Goal: Transaction & Acquisition: Purchase product/service

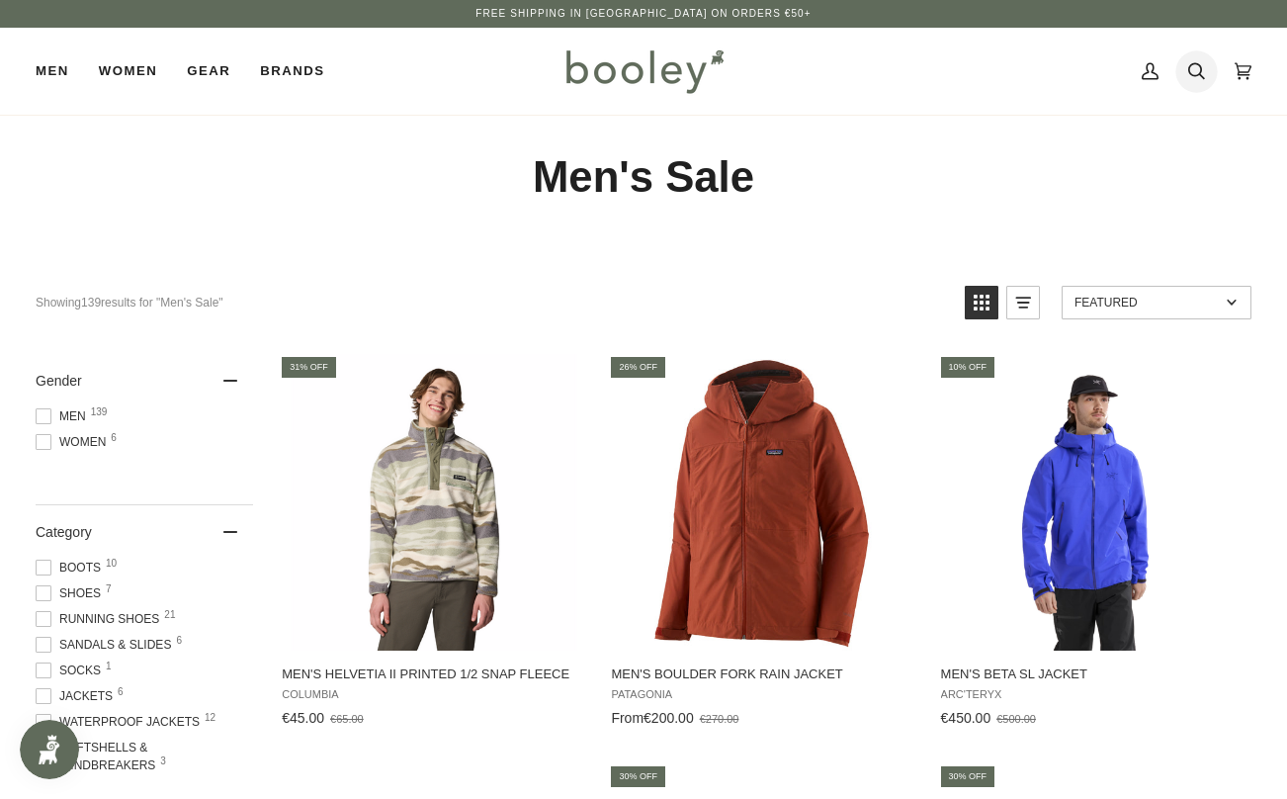
click at [1205, 71] on link "Search" at bounding box center [1196, 71] width 46 height 87
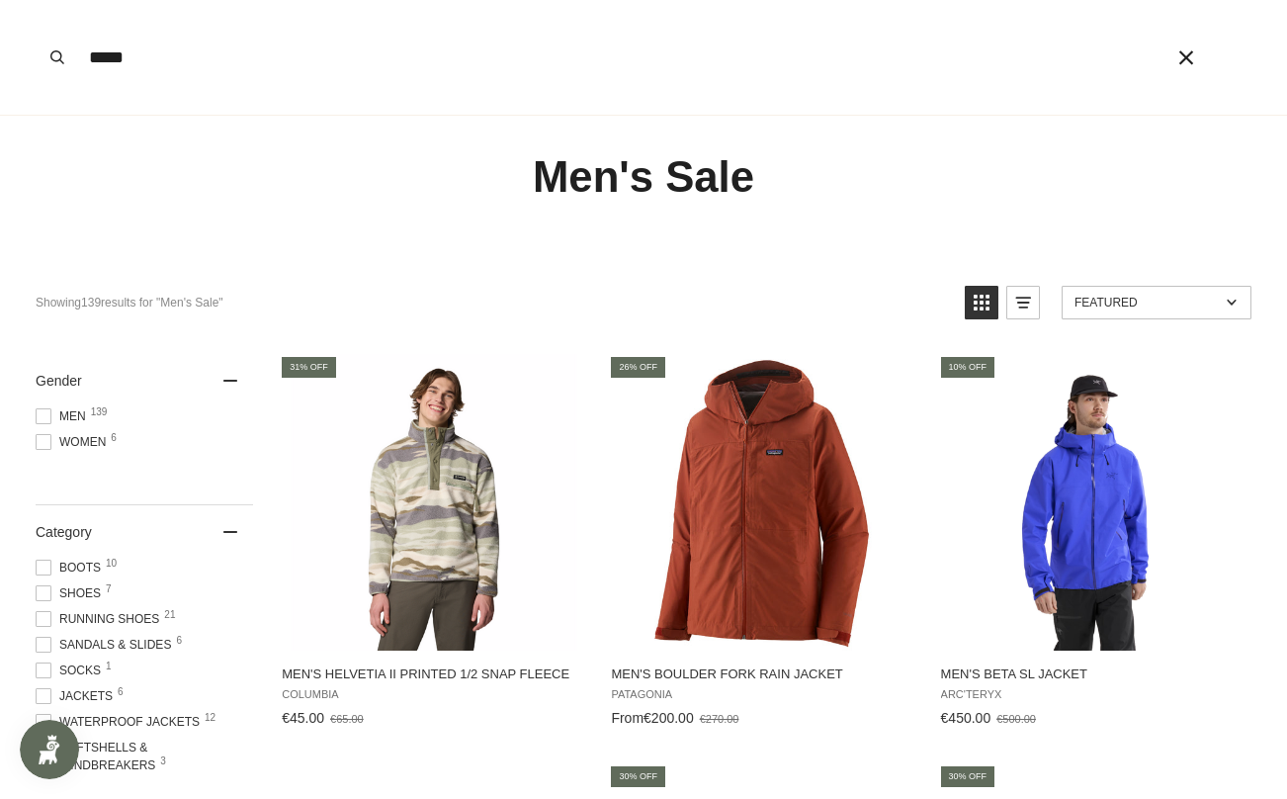
type input "*****"
click at [36, 0] on button "Search" at bounding box center [57, 57] width 43 height 115
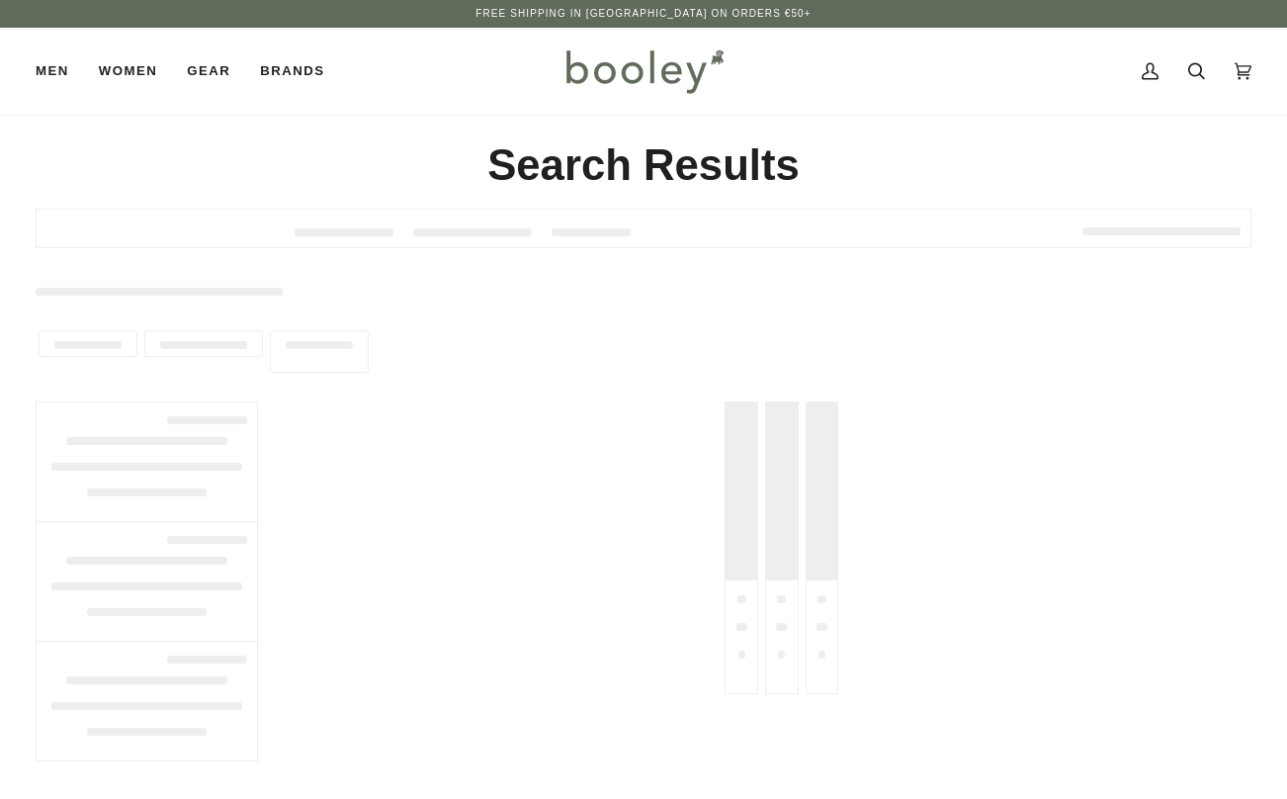
type input "*****"
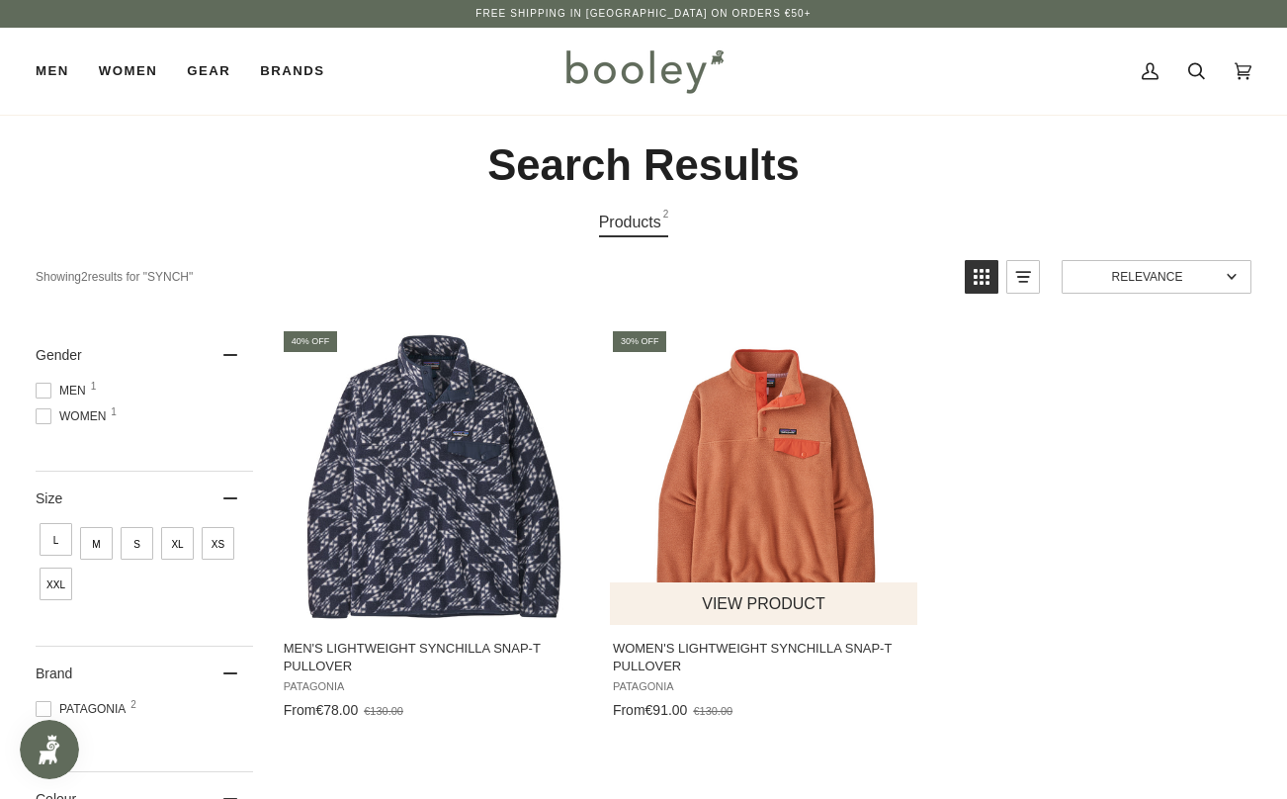
click at [785, 495] on img "Women's Lightweight Synchilla Snap-T Pullover" at bounding box center [764, 476] width 296 height 296
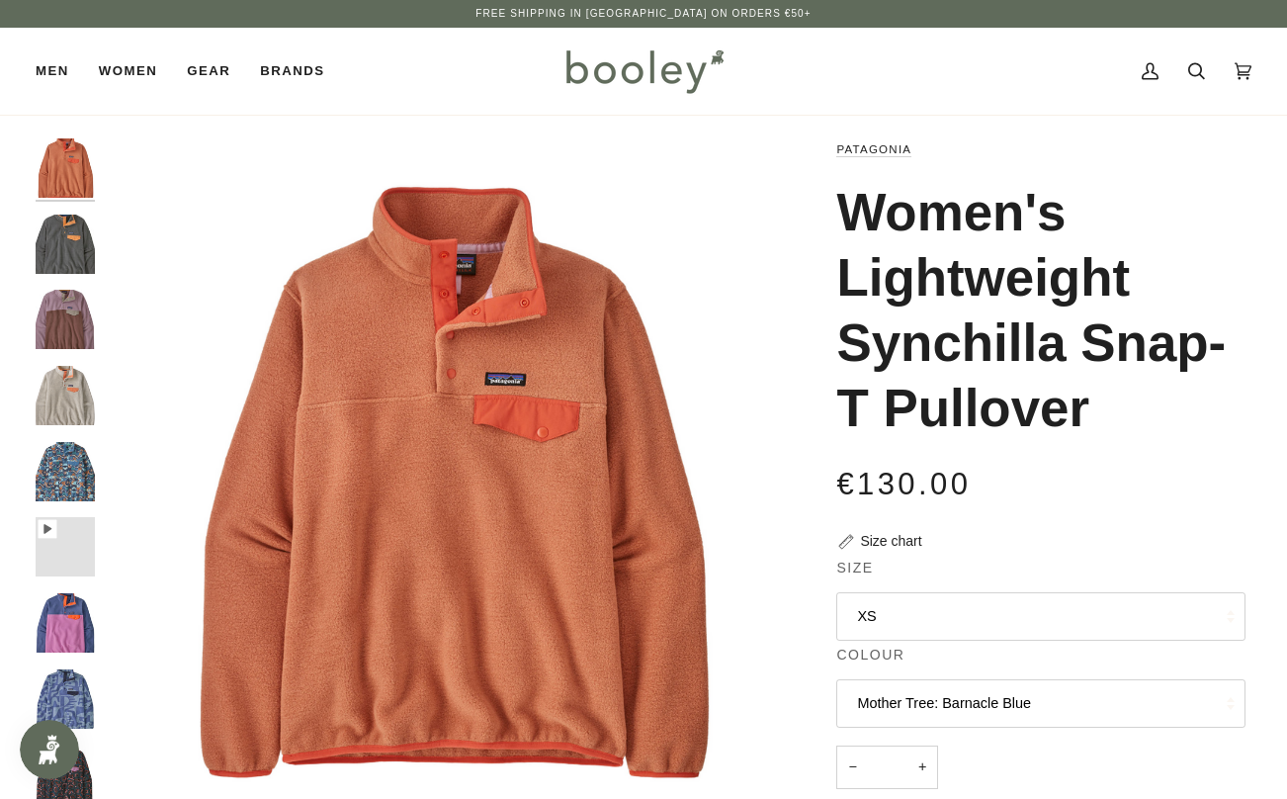
click at [911, 694] on button "Mother Tree: Barnacle Blue" at bounding box center [1040, 703] width 409 height 48
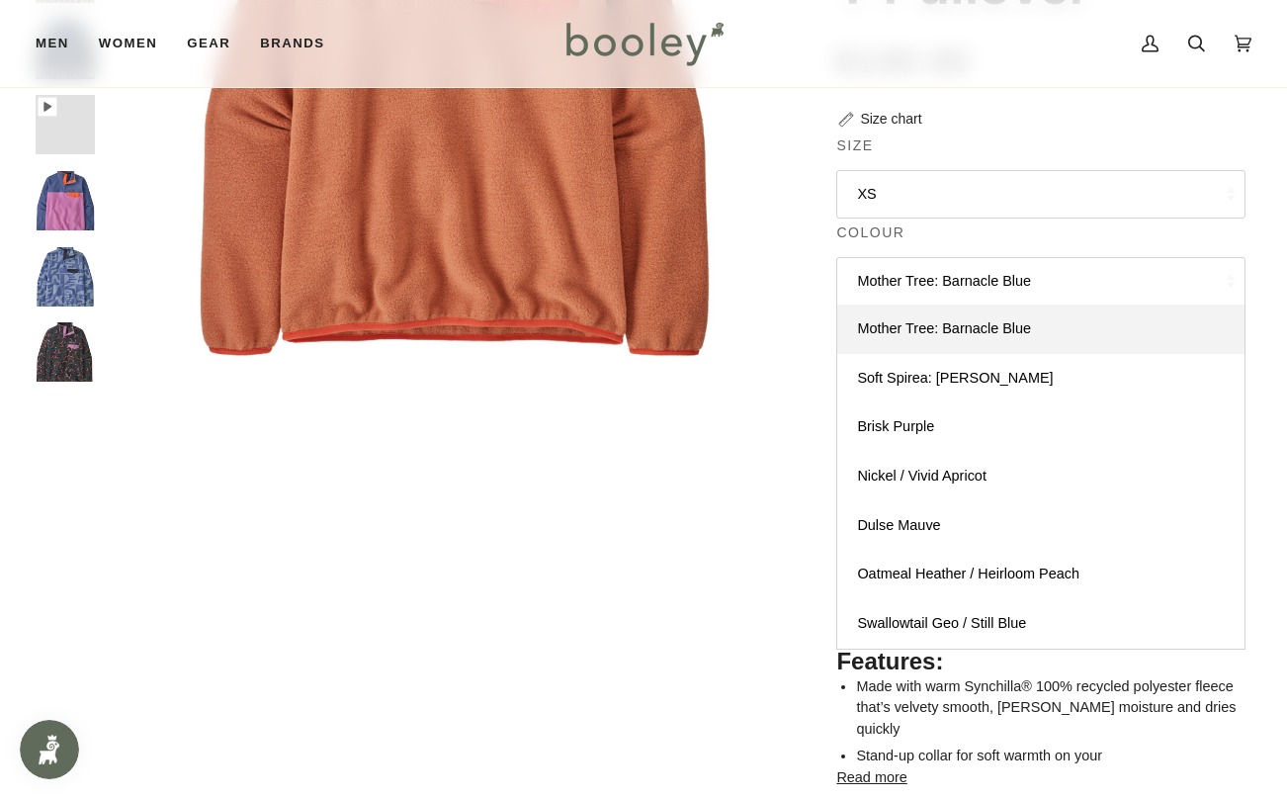
scroll to position [438, 0]
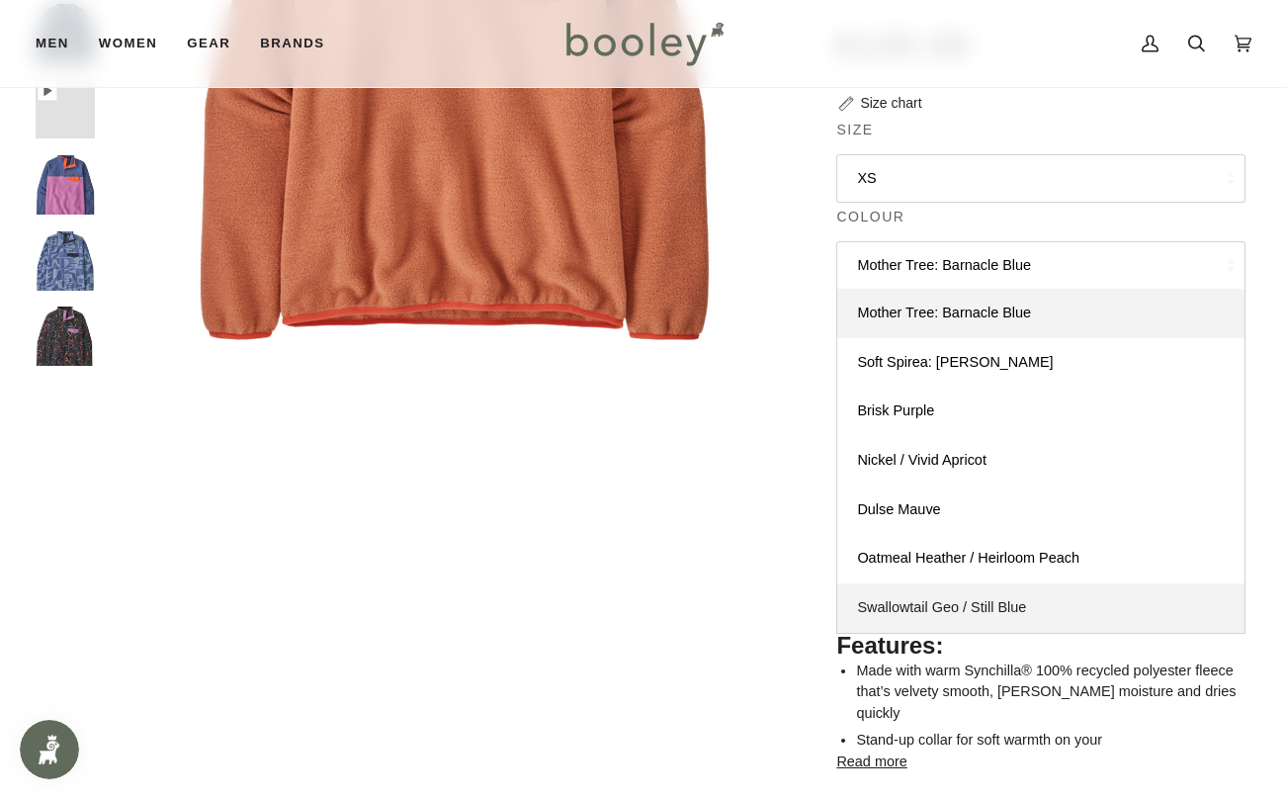
click at [906, 596] on link "Swallowtail Geo / Still Blue" at bounding box center [1040, 607] width 407 height 49
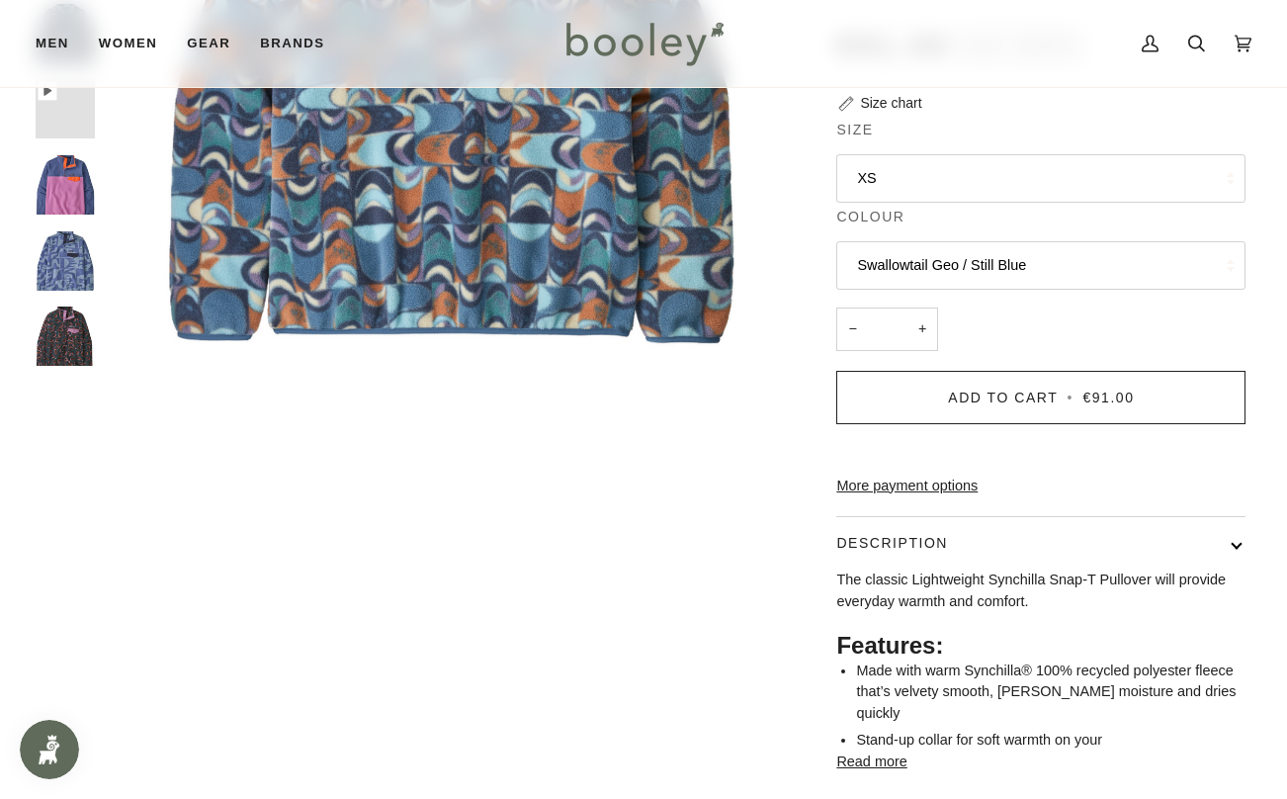
click at [922, 189] on button "XS" at bounding box center [1040, 178] width 409 height 48
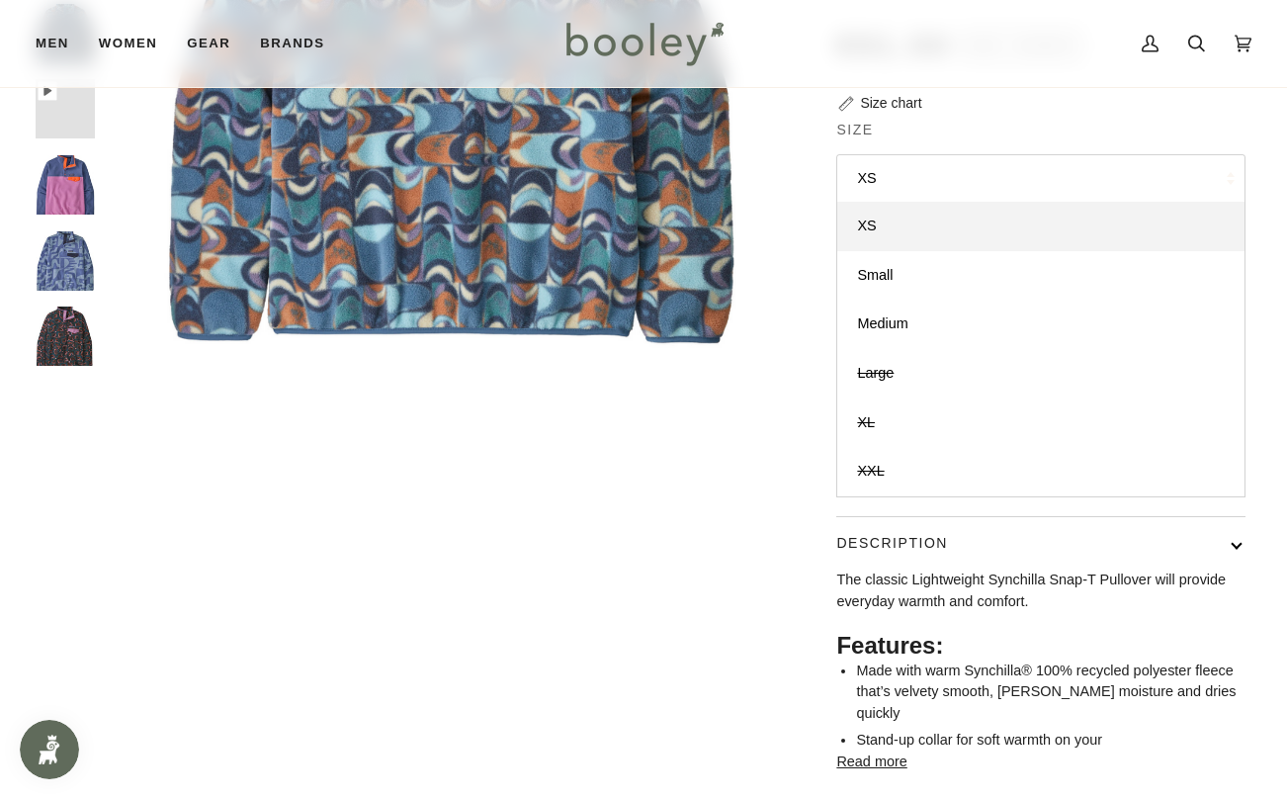
click at [922, 189] on button "XS" at bounding box center [1040, 178] width 409 height 48
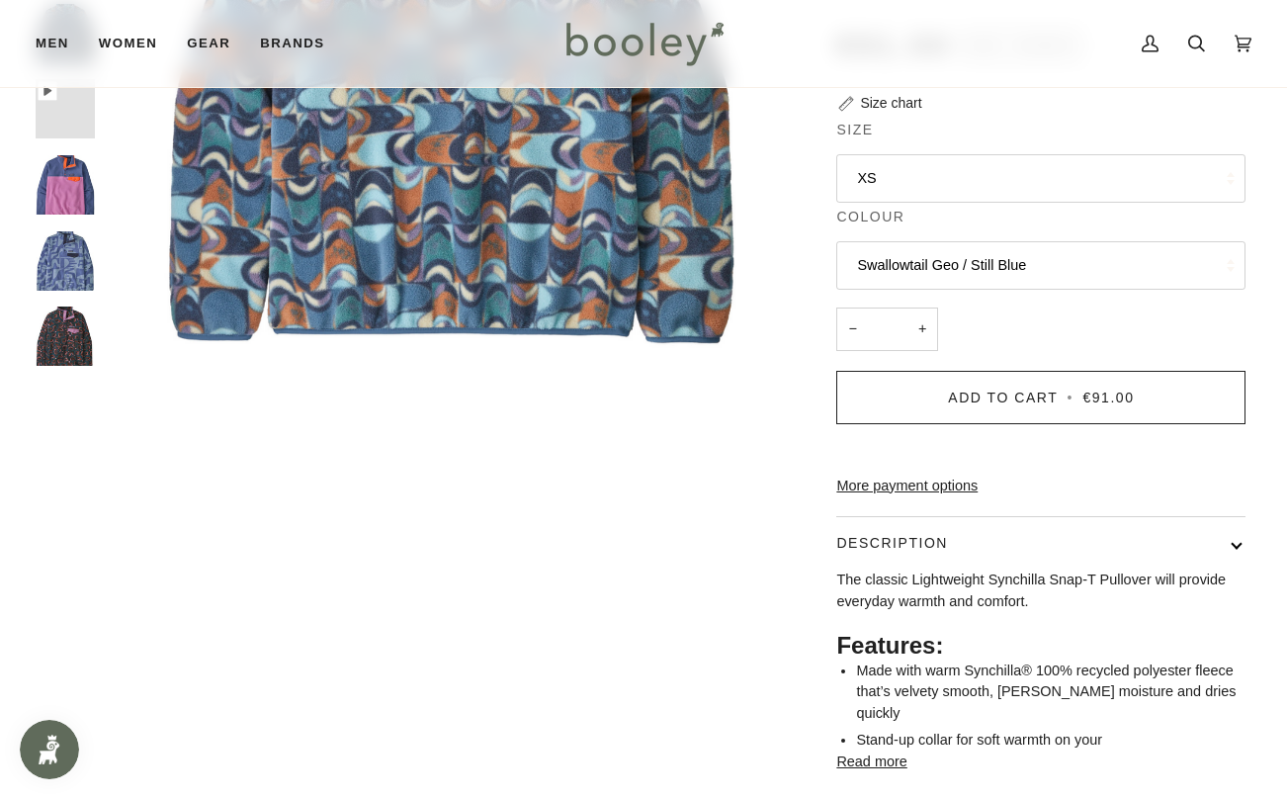
click at [931, 244] on button "Swallowtail Geo / Still Blue" at bounding box center [1040, 265] width 409 height 48
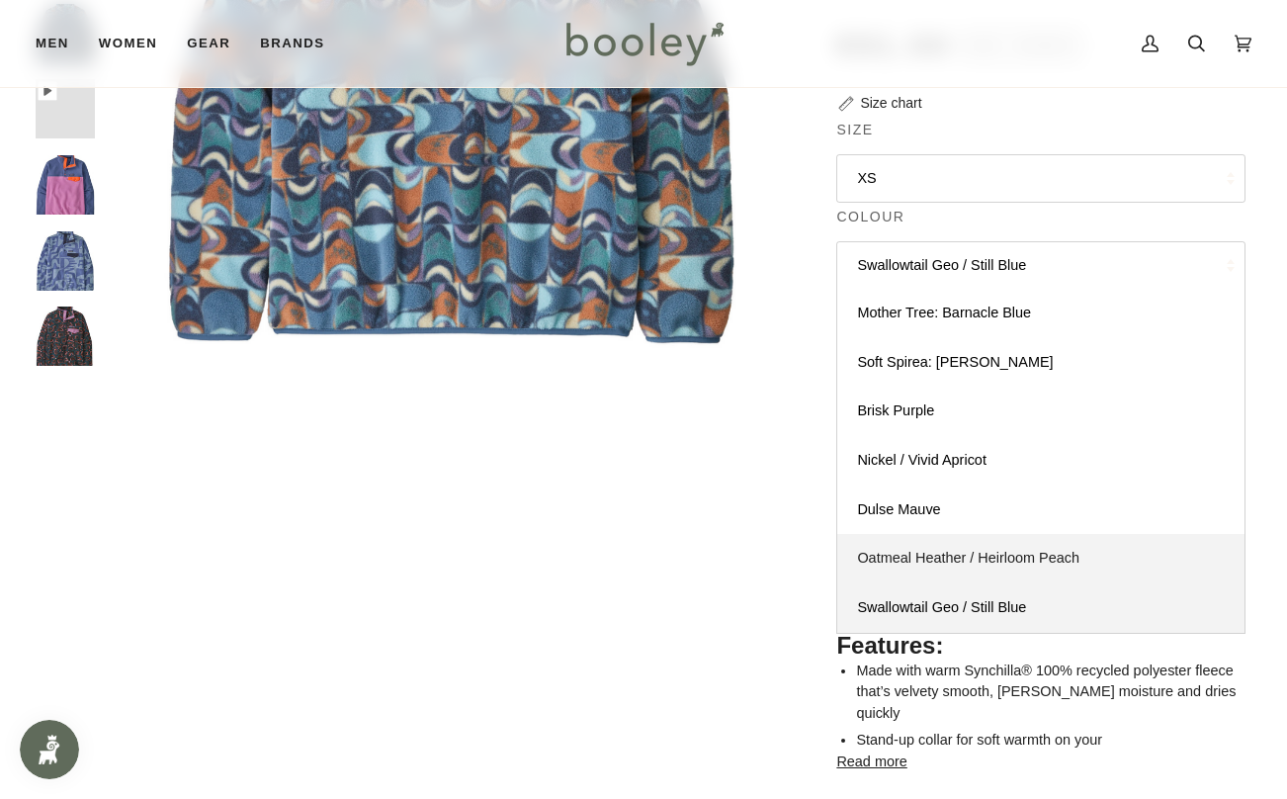
click at [951, 554] on span "Oatmeal Heather / Heirloom Peach" at bounding box center [968, 557] width 222 height 16
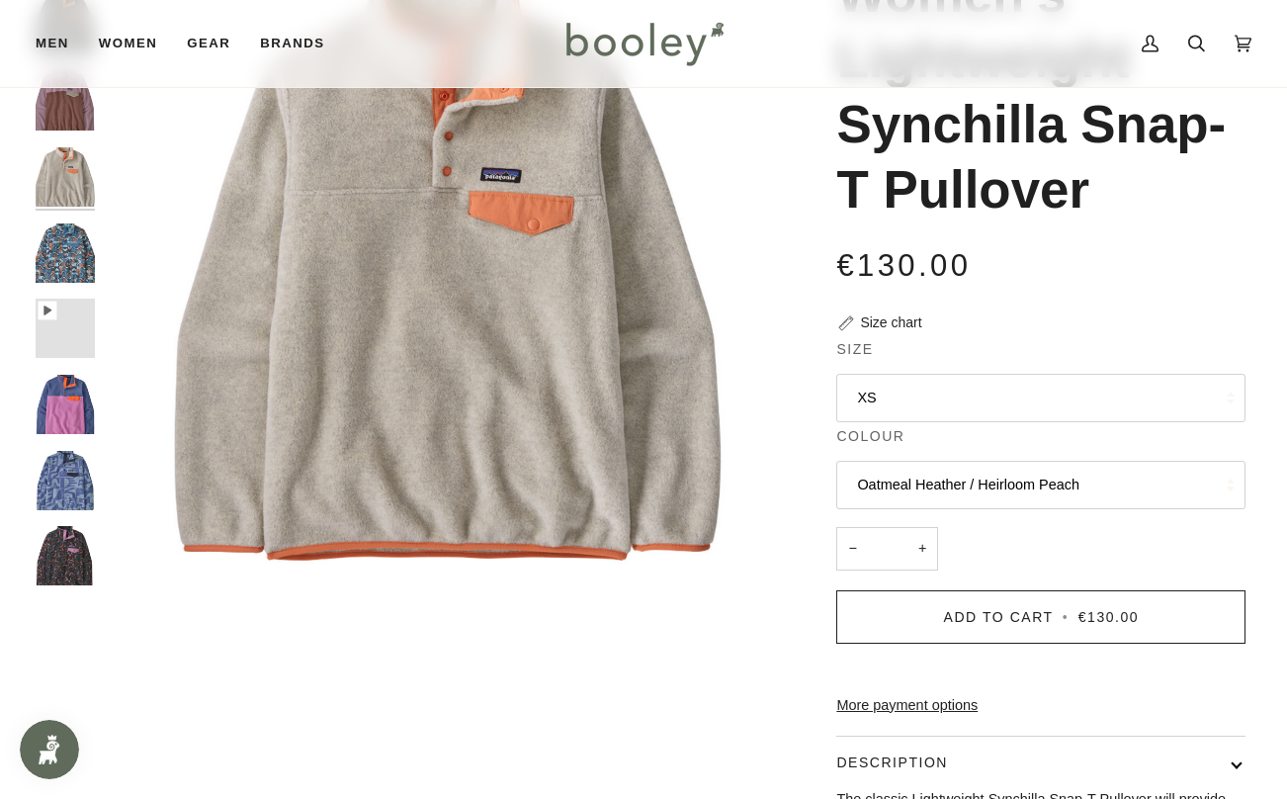
scroll to position [180, 0]
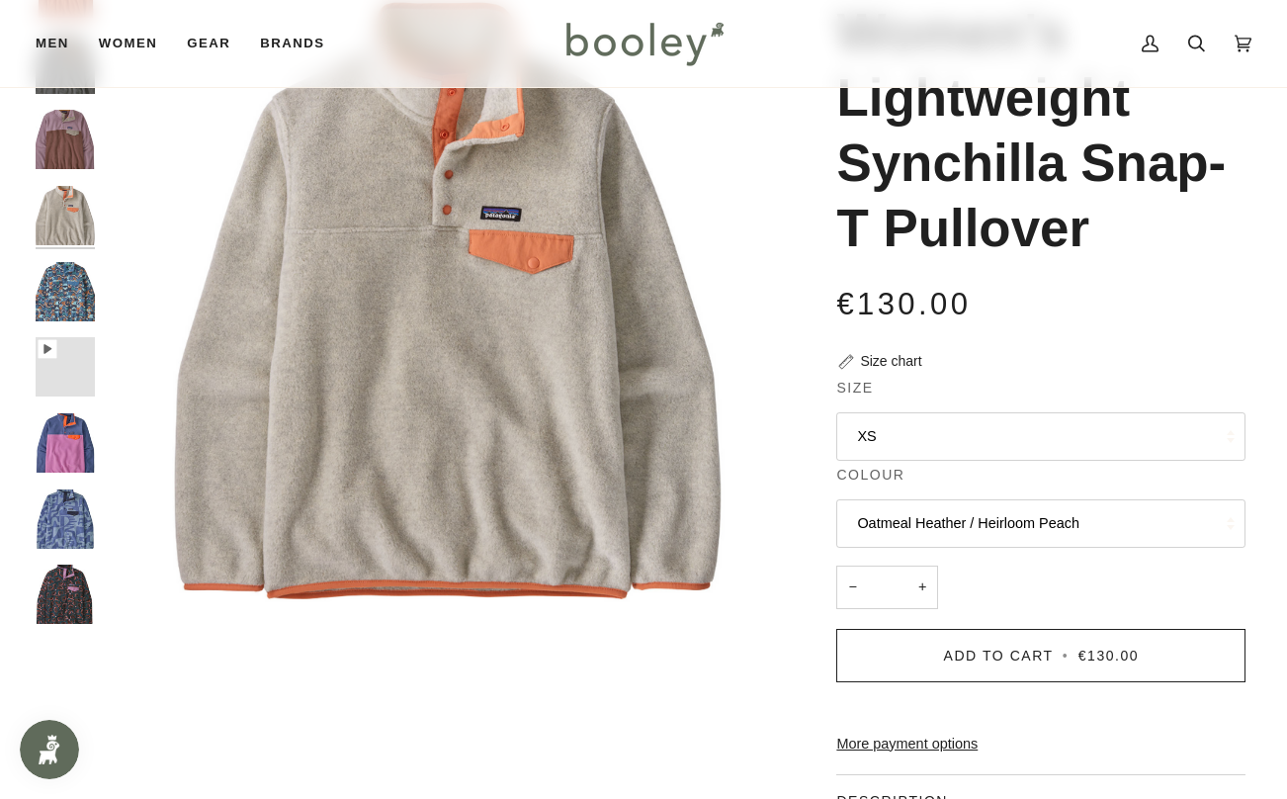
click at [958, 519] on button "Oatmeal Heather / Heirloom Peach" at bounding box center [1040, 523] width 409 height 48
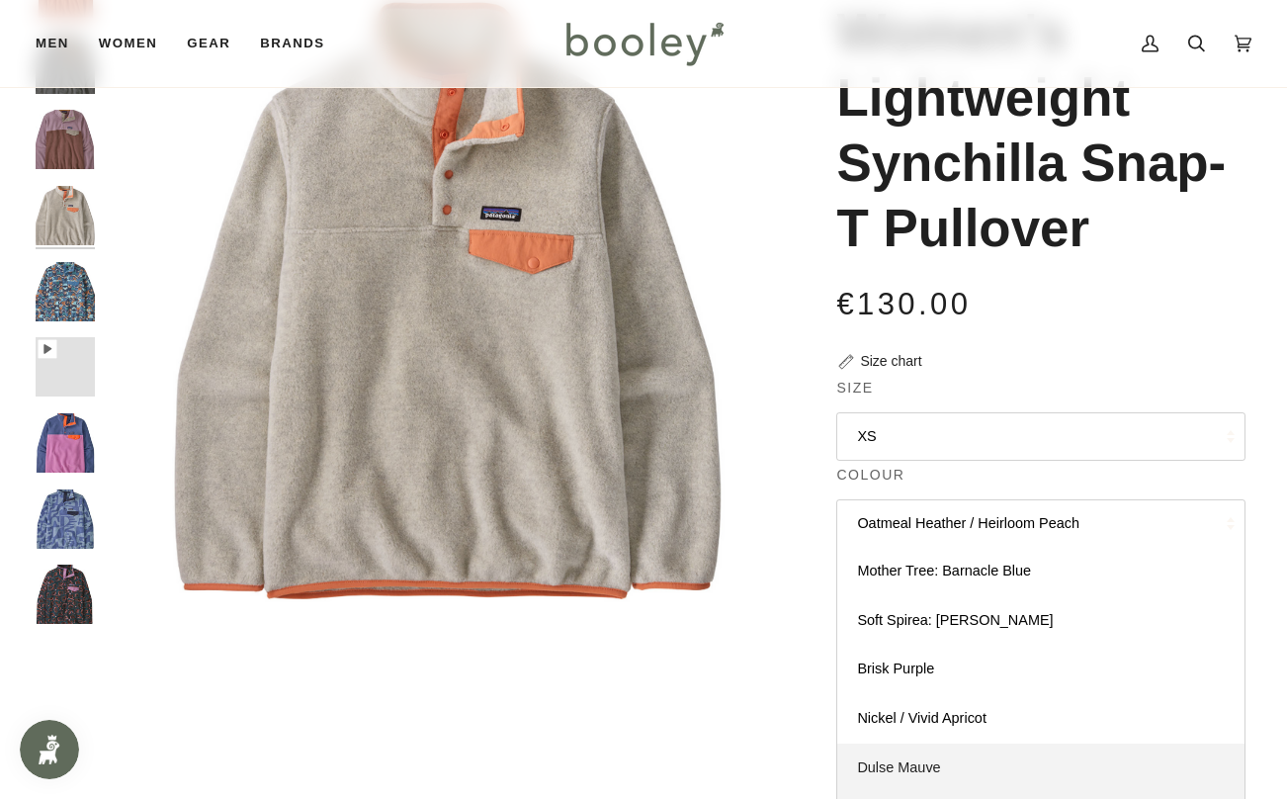
click at [966, 752] on link "Dulse Mauve" at bounding box center [1040, 767] width 407 height 49
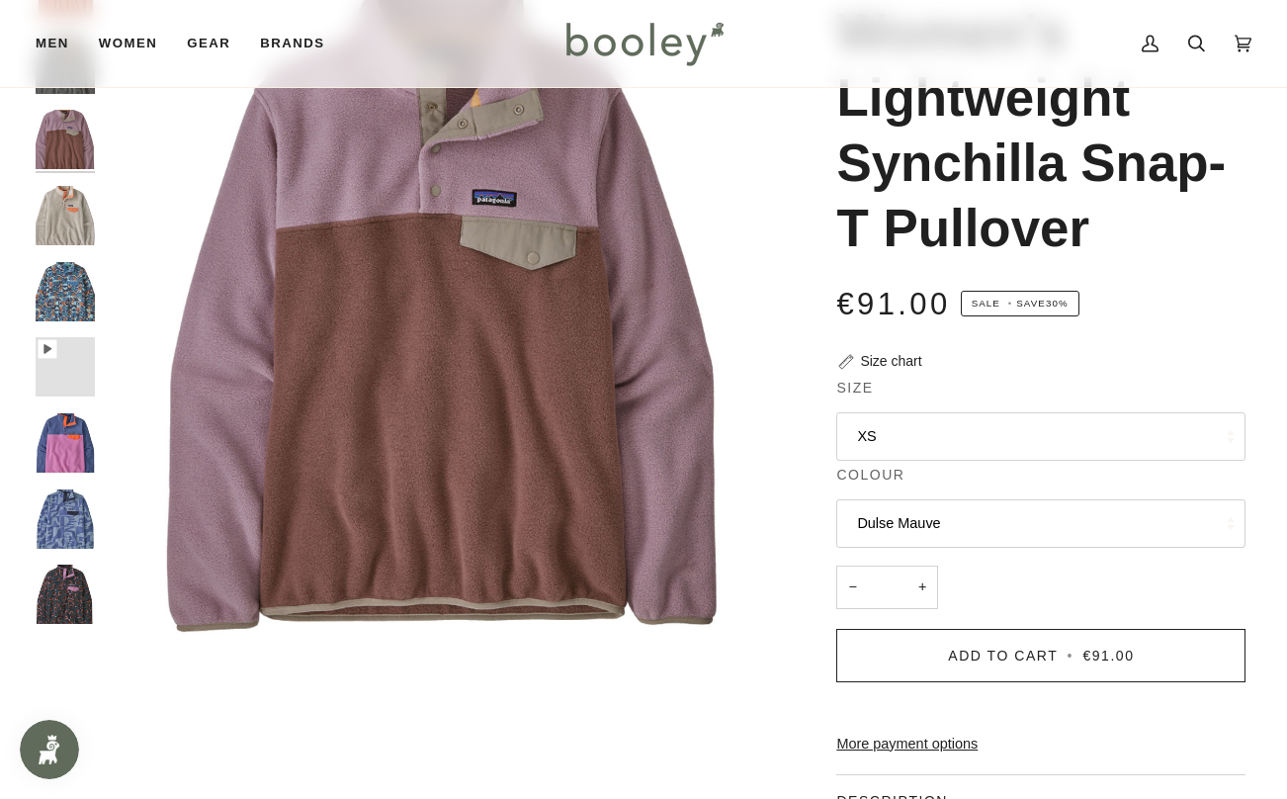
click at [940, 525] on button "Dulse Mauve" at bounding box center [1040, 523] width 409 height 48
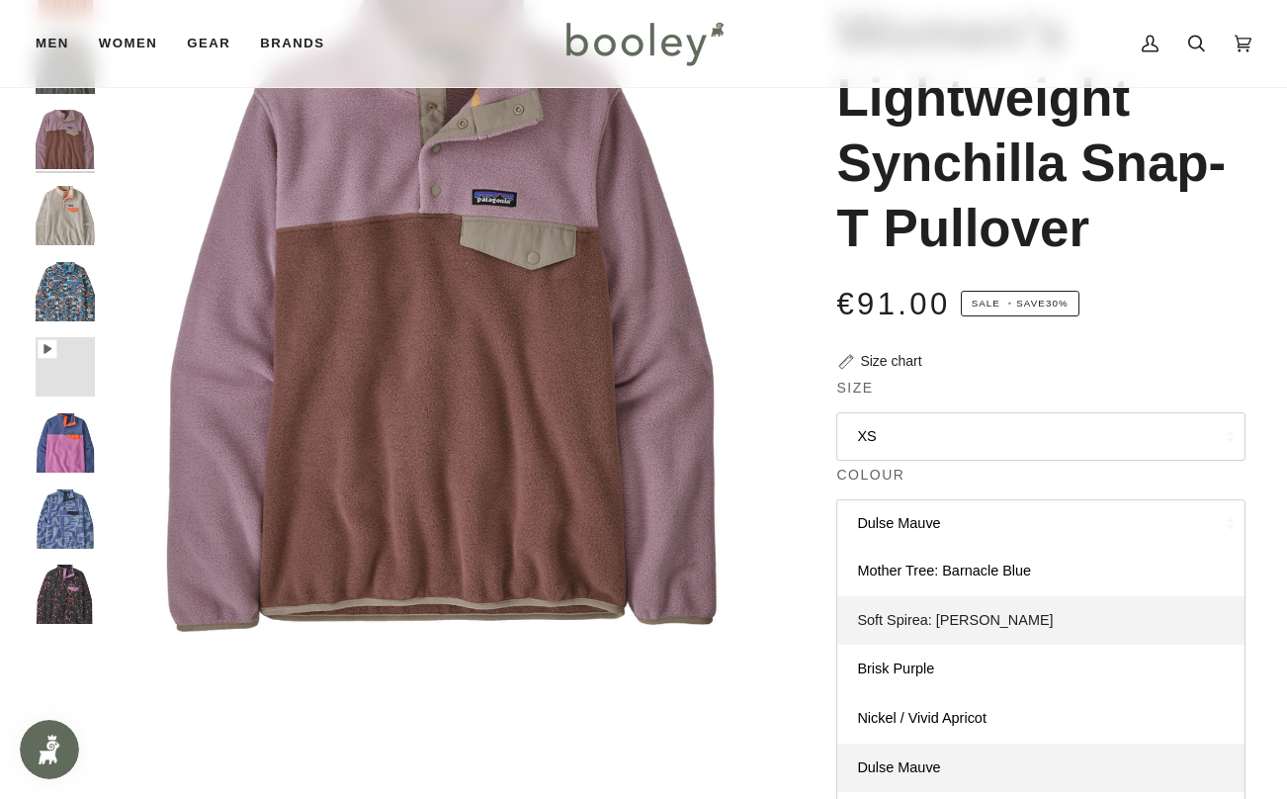
click at [949, 606] on link "Soft Spirea: Dried Vanilla" at bounding box center [1040, 620] width 407 height 49
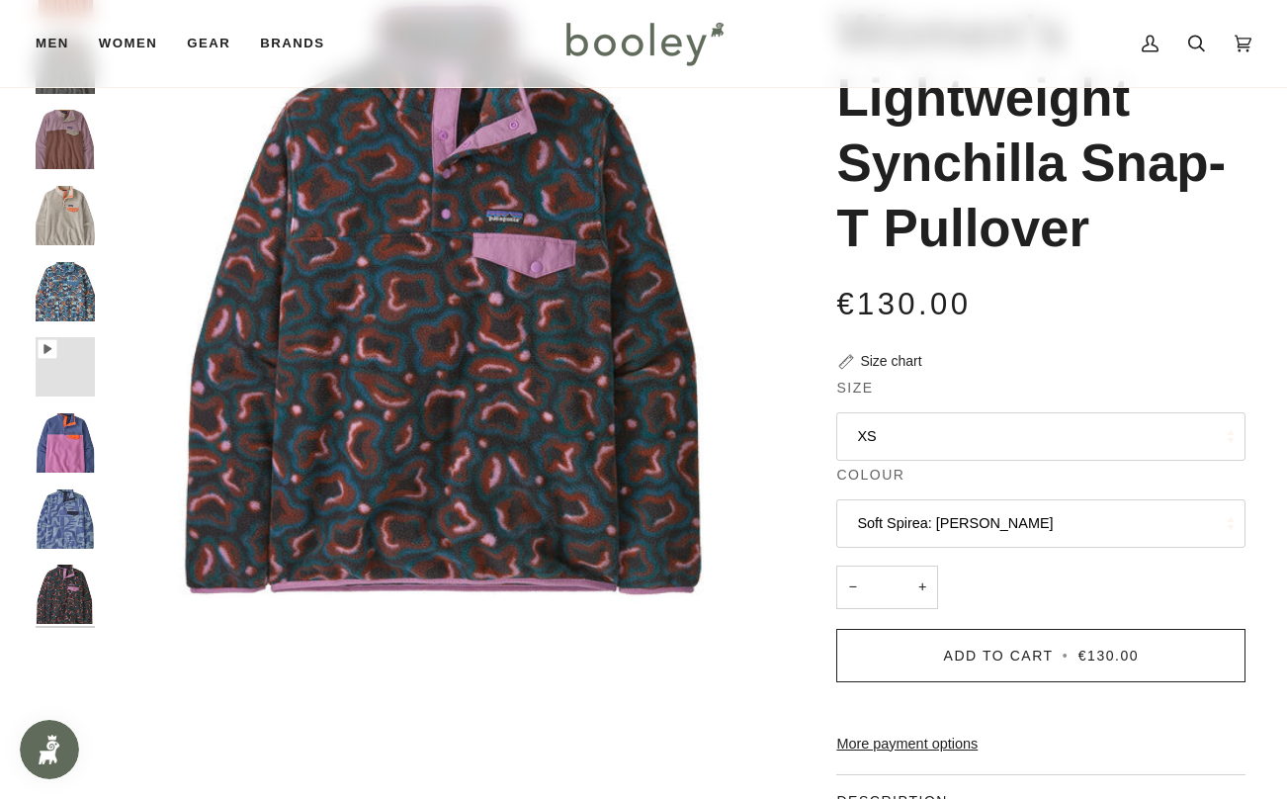
click at [946, 530] on button "Soft Spirea: Dried Vanilla" at bounding box center [1040, 523] width 409 height 48
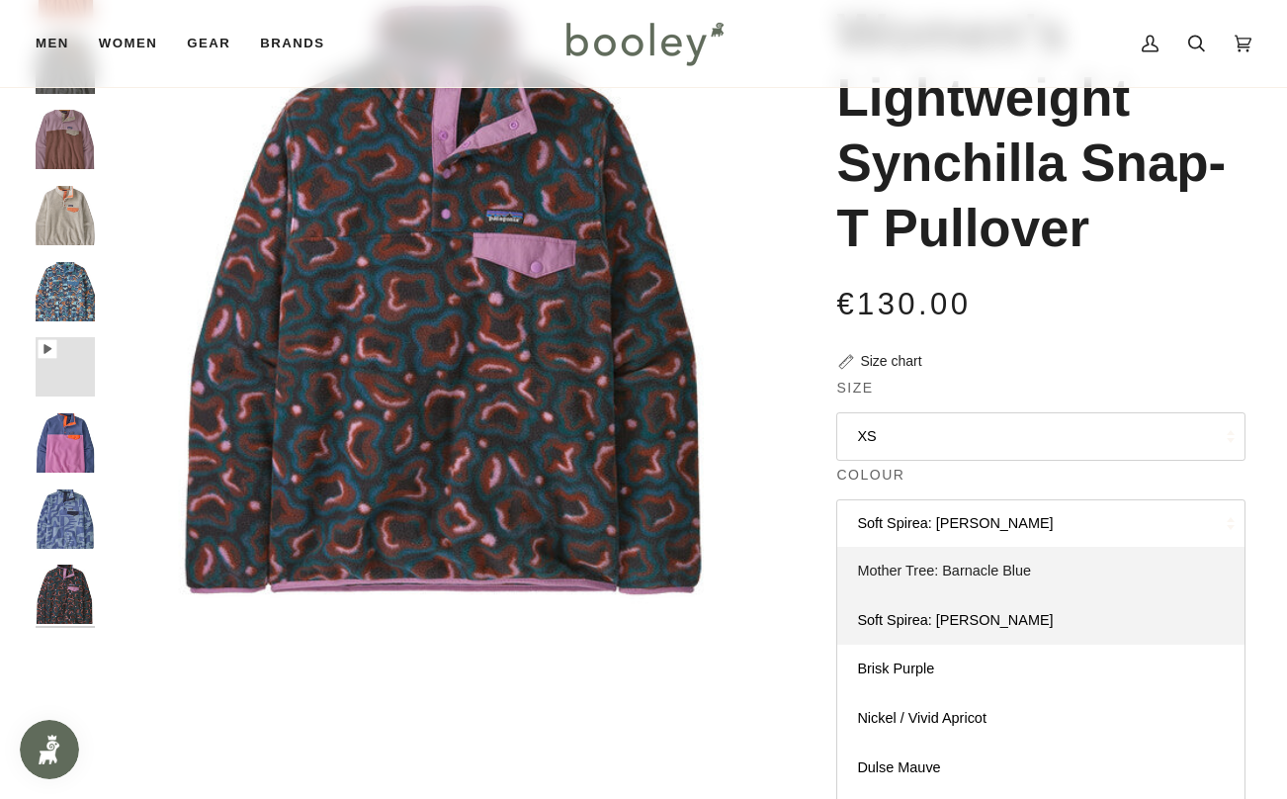
click at [954, 562] on span "Mother Tree: Barnacle Blue" at bounding box center [944, 570] width 174 height 16
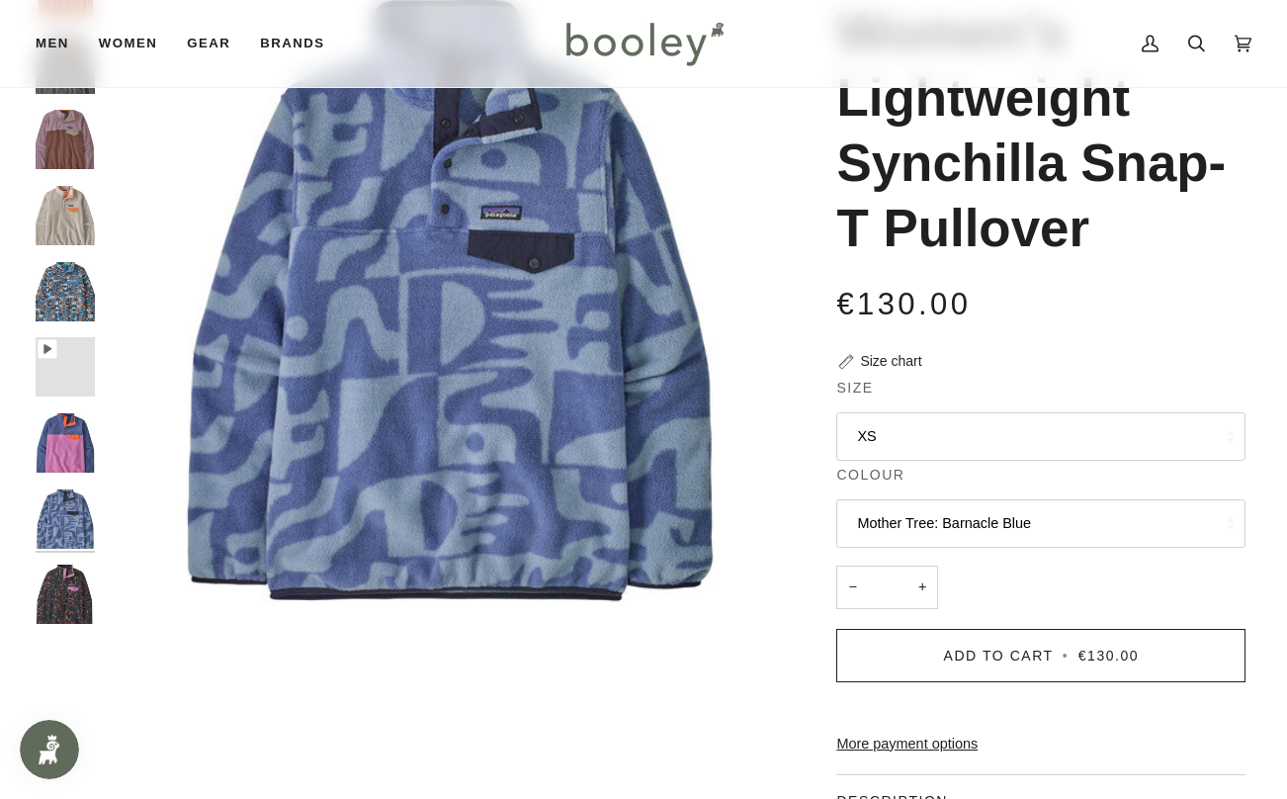
click at [945, 516] on button "Mother Tree: Barnacle Blue" at bounding box center [1040, 523] width 409 height 48
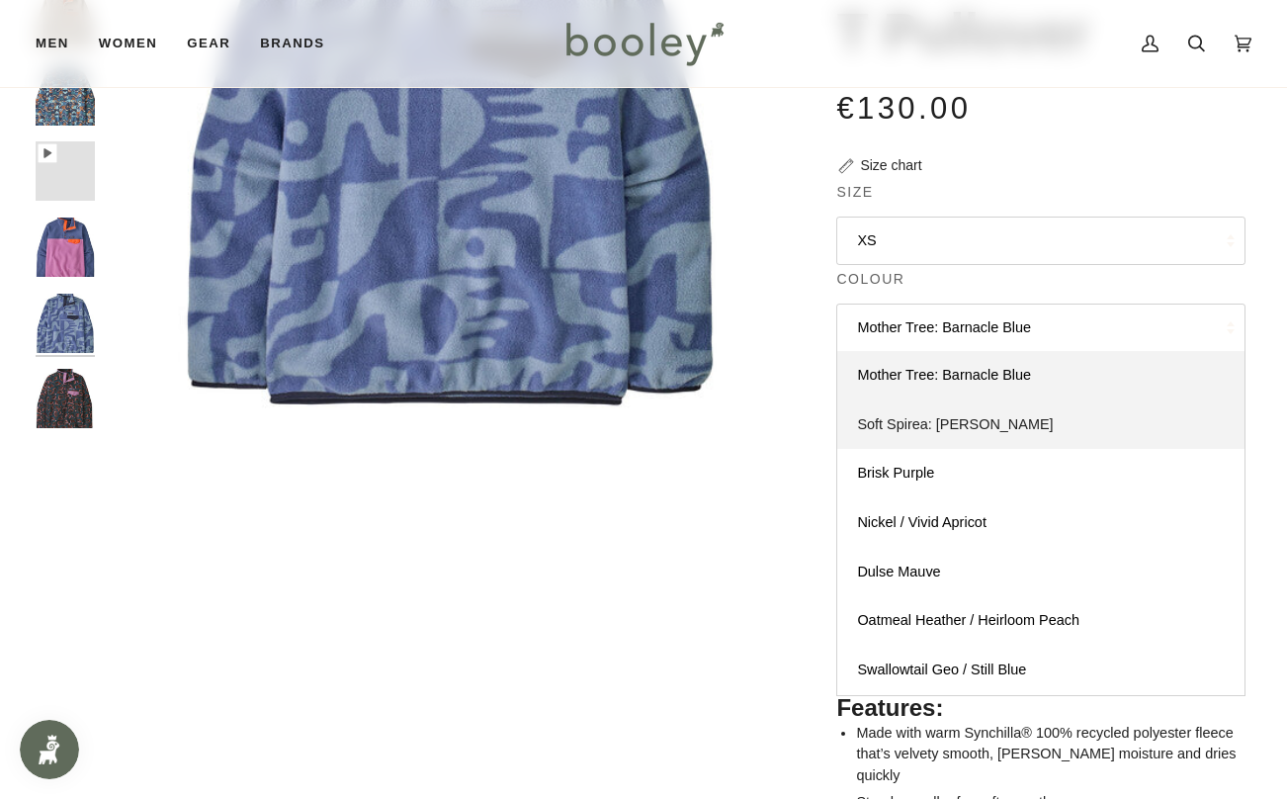
scroll to position [390, 0]
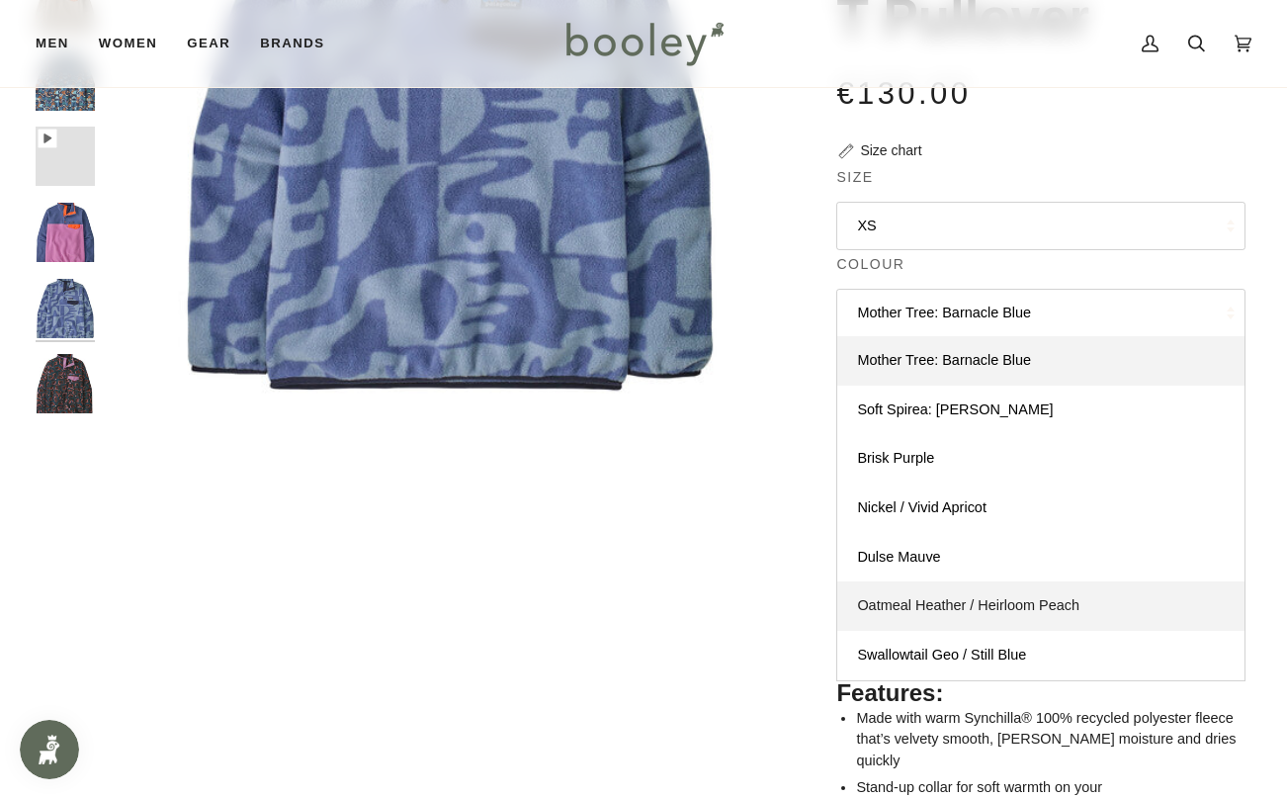
click at [951, 600] on span "Oatmeal Heather / Heirloom Peach" at bounding box center [968, 605] width 222 height 16
